Goal: Book appointment/travel/reservation

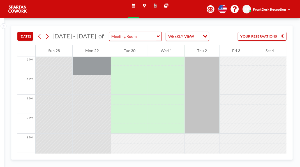
scroll to position [335, 0]
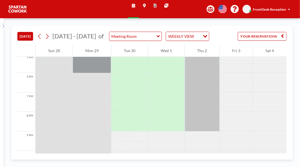
click at [132, 54] on div at bounding box center [129, 34] width 36 height 39
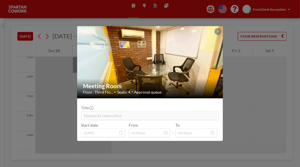
click at [221, 28] on button at bounding box center [217, 31] width 7 height 7
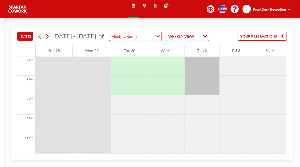
scroll to position [373, 0]
click at [129, 76] on div at bounding box center [129, 71] width 36 height 10
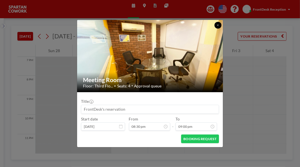
click at [219, 24] on icon at bounding box center [218, 25] width 2 height 3
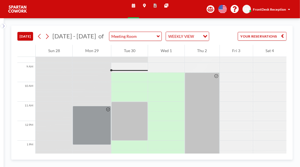
scroll to position [174, 0]
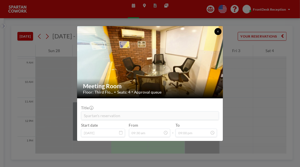
click at [221, 28] on button at bounding box center [217, 31] width 7 height 7
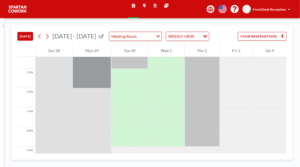
scroll to position [320, 0]
click at [143, 68] on div at bounding box center [129, 48] width 36 height 39
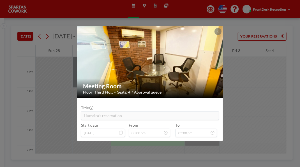
click at [219, 30] on icon at bounding box center [218, 31] width 2 height 3
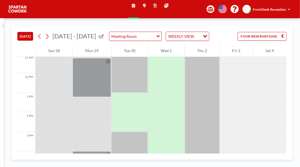
scroll to position [216, 0]
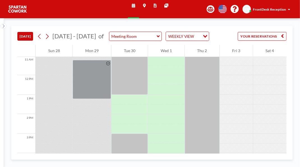
click at [136, 95] on div at bounding box center [129, 75] width 36 height 39
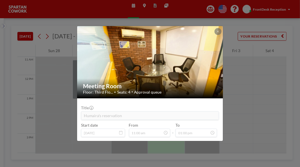
click at [221, 28] on button at bounding box center [217, 31] width 7 height 7
